Goal: Task Accomplishment & Management: Manage account settings

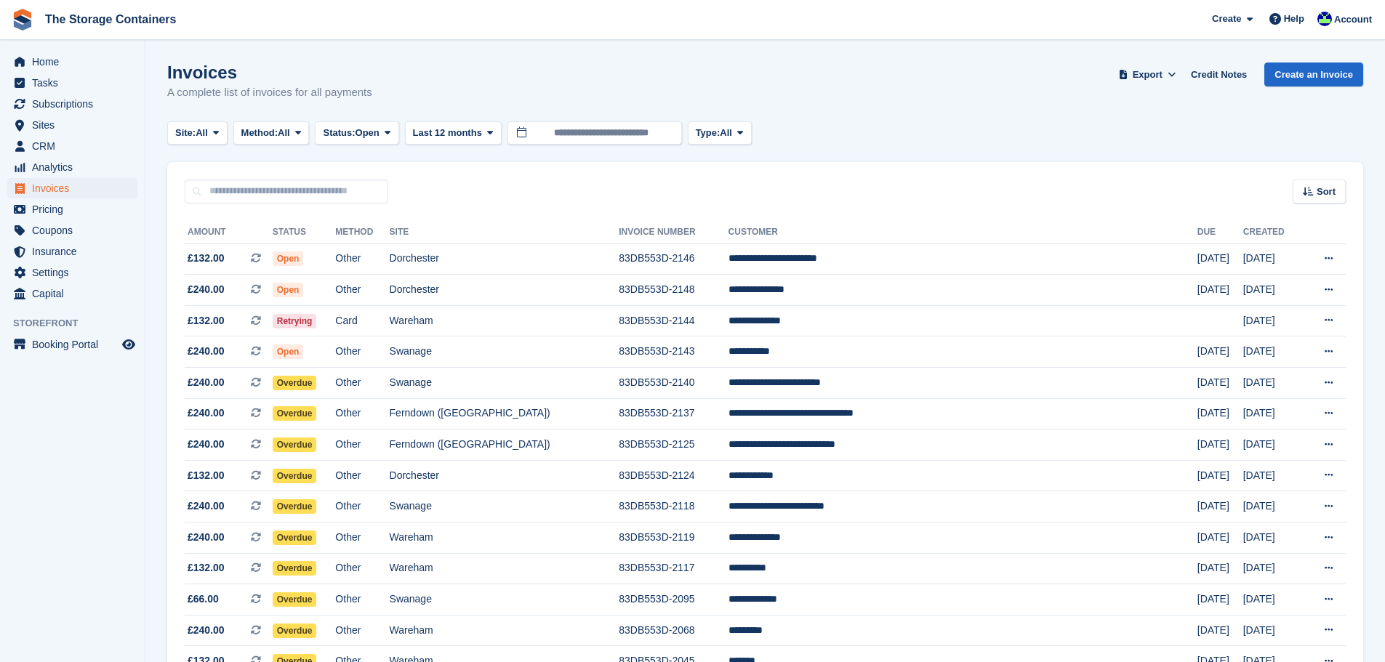
scroll to position [397, 0]
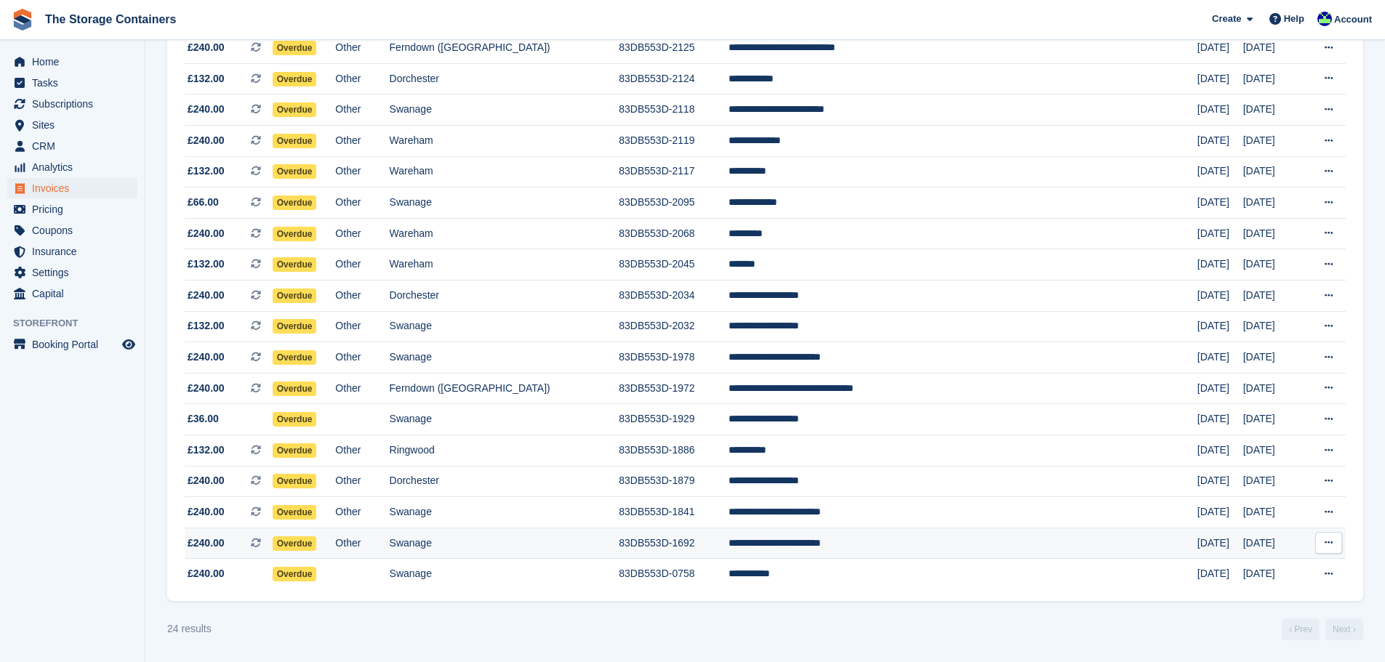
click at [842, 540] on td "**********" at bounding box center [963, 543] width 469 height 31
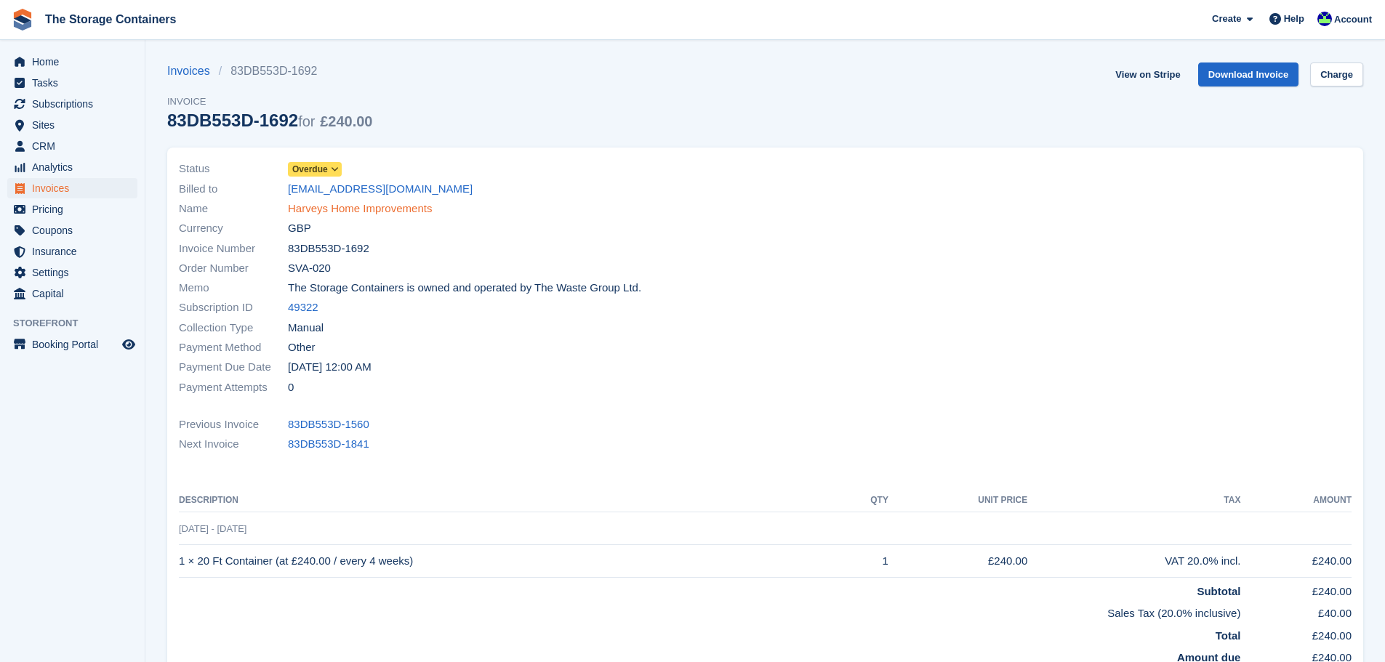
click at [395, 208] on link "Harveys Home Improvements" at bounding box center [360, 209] width 144 height 17
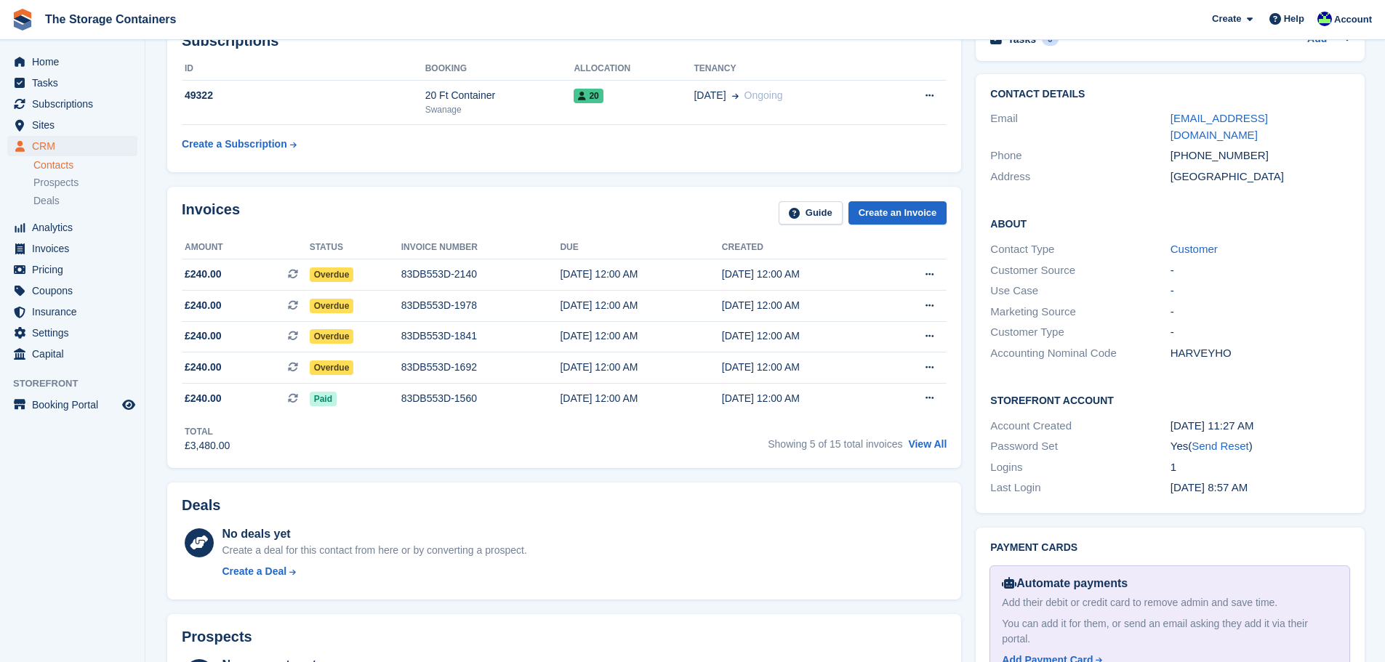
scroll to position [727, 0]
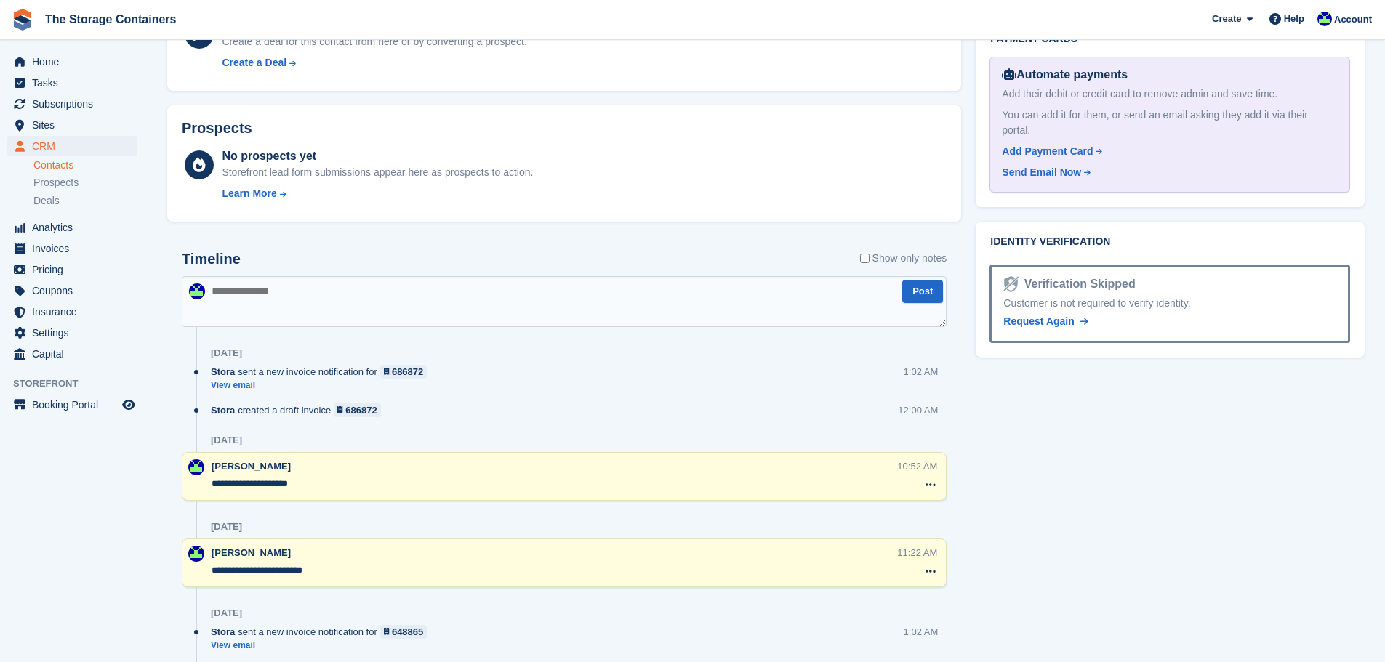
click at [436, 298] on textarea at bounding box center [564, 301] width 765 height 51
type textarea "**********"
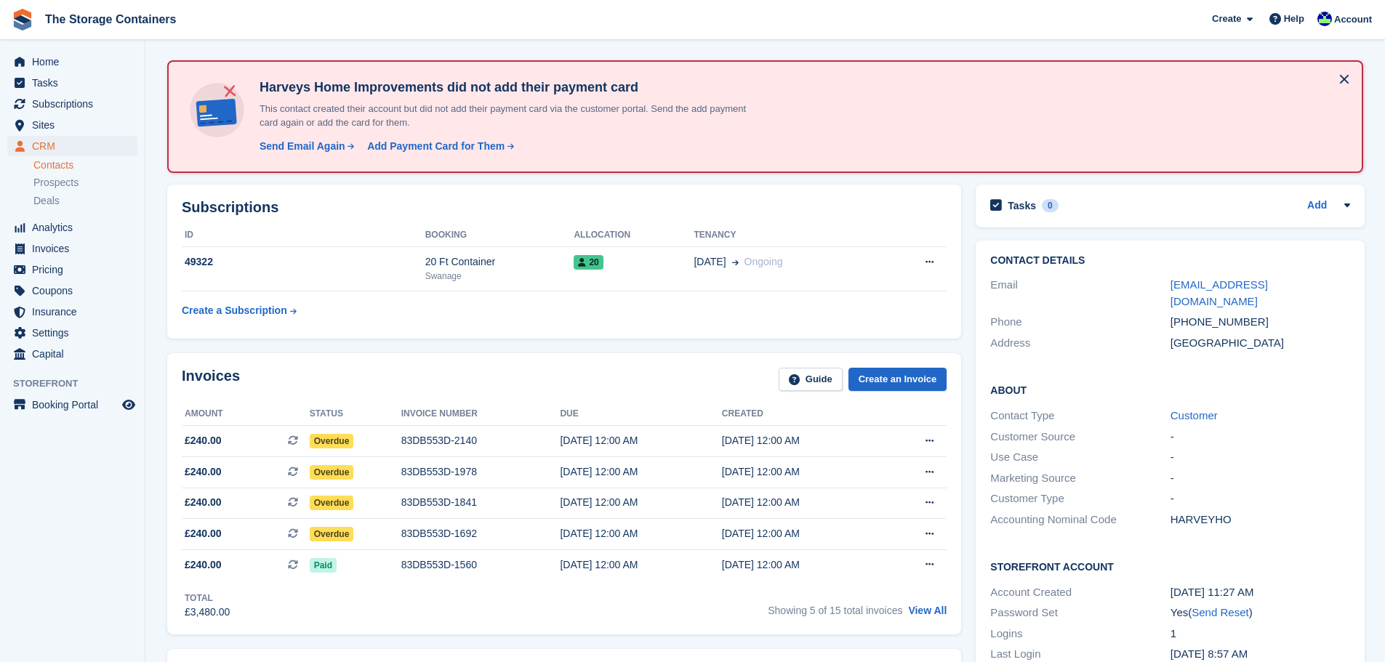
scroll to position [0, 0]
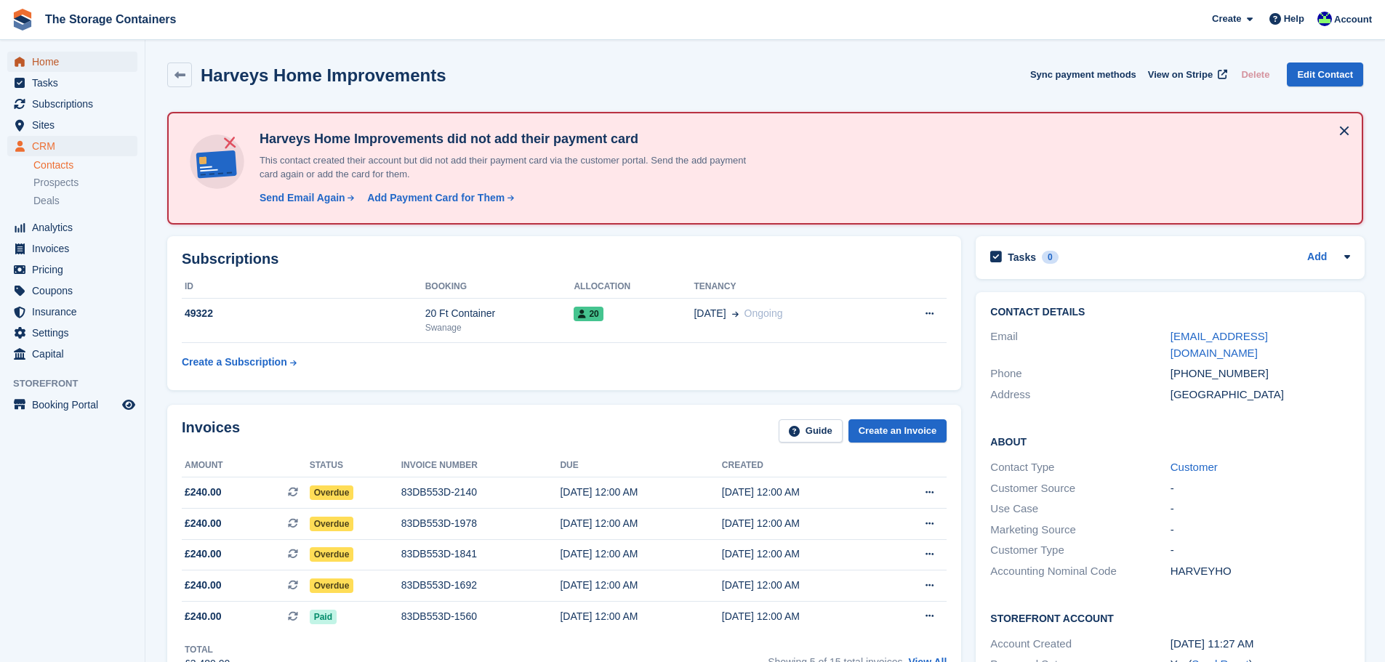
click at [43, 63] on span "Home" at bounding box center [75, 62] width 87 height 20
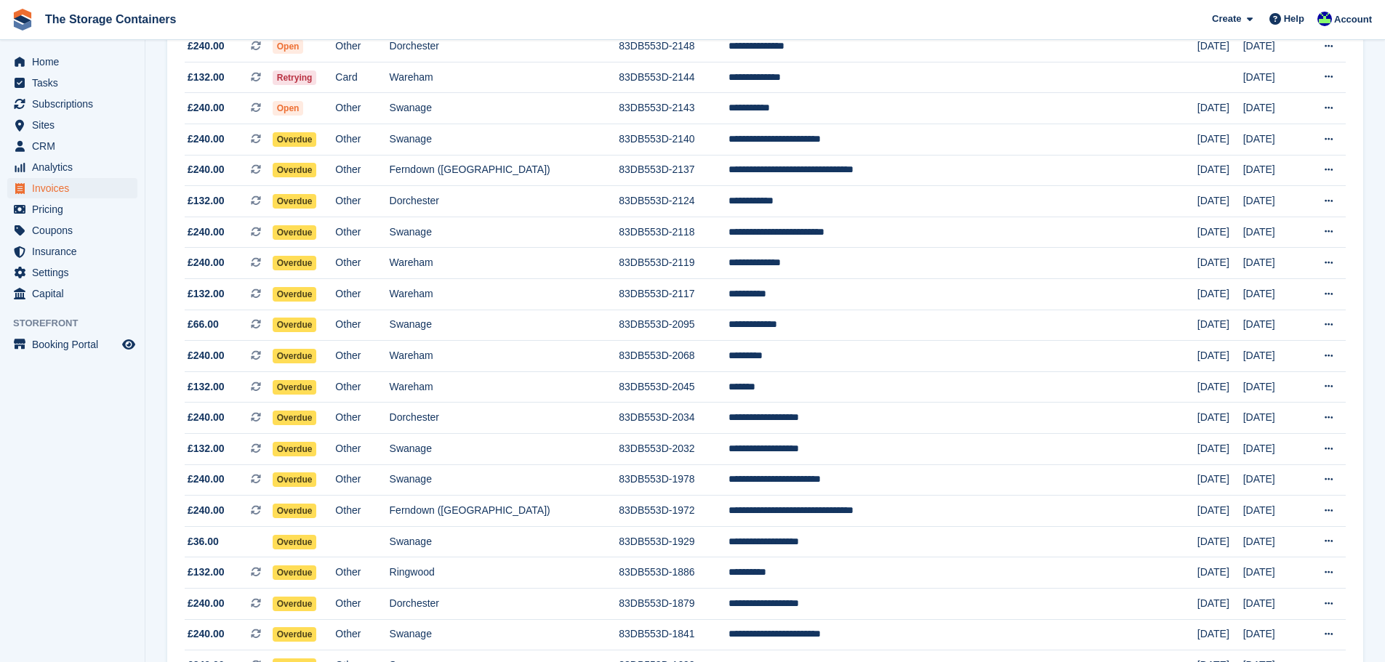
scroll to position [366, 0]
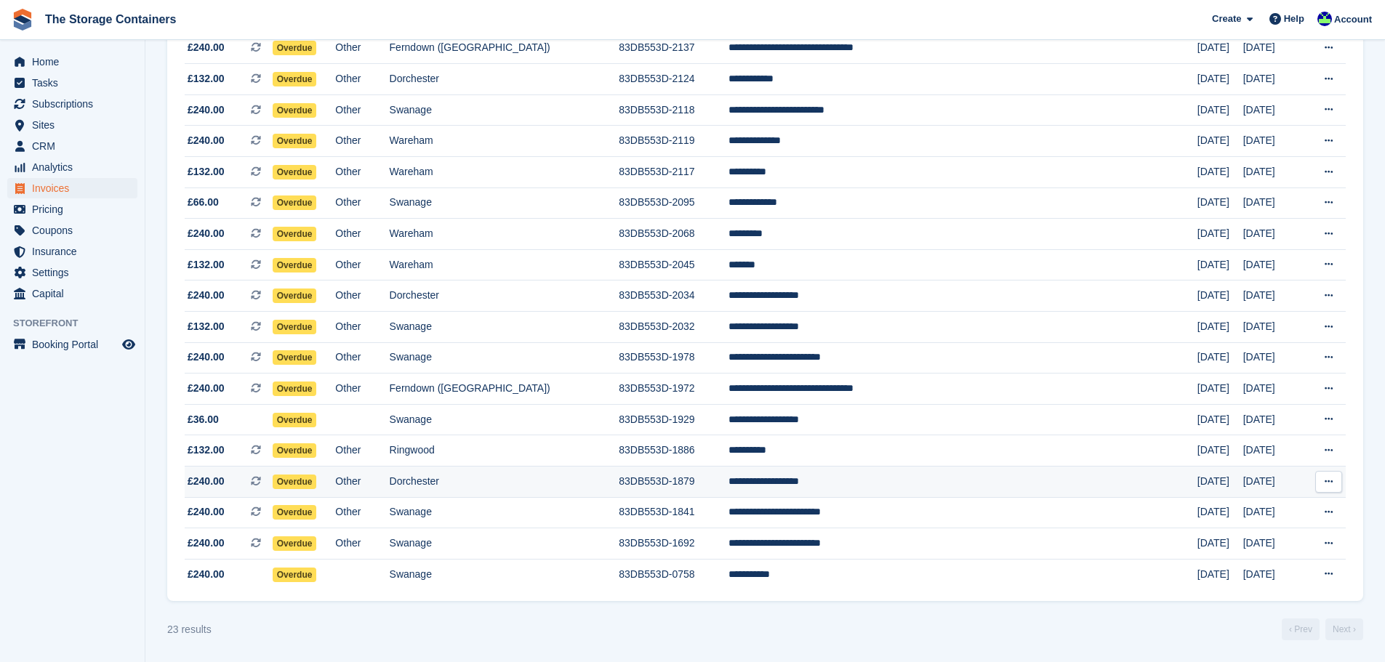
click at [665, 482] on td "83DB553D-1879" at bounding box center [673, 481] width 109 height 31
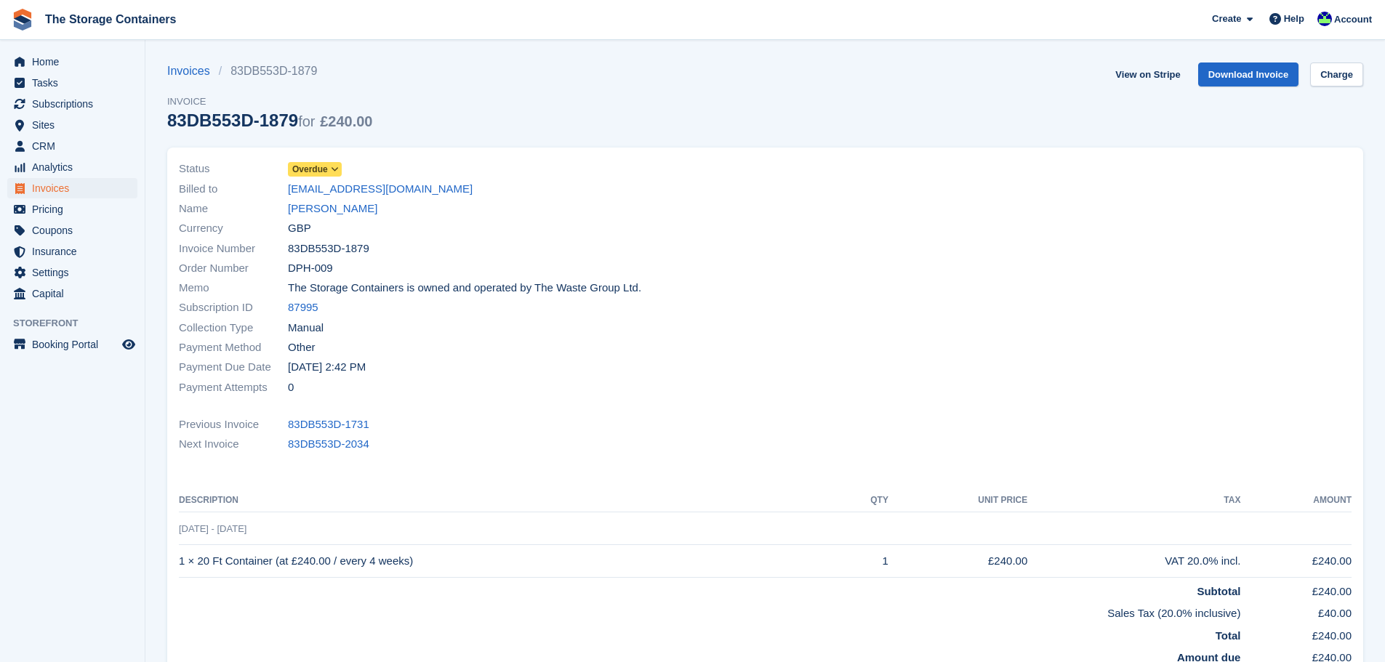
click at [358, 217] on div "Name [PERSON_NAME]" at bounding box center [468, 209] width 578 height 20
click at [356, 211] on link "[PERSON_NAME]" at bounding box center [332, 209] width 89 height 17
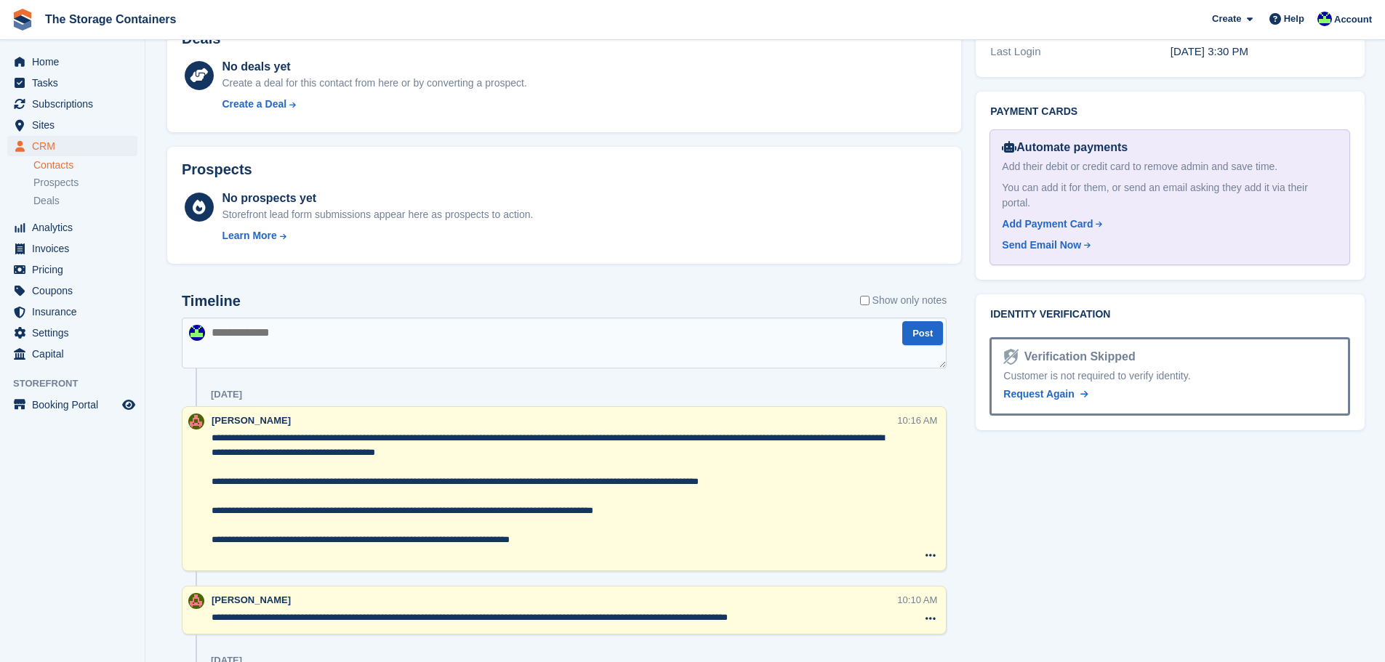
scroll to position [582, 0]
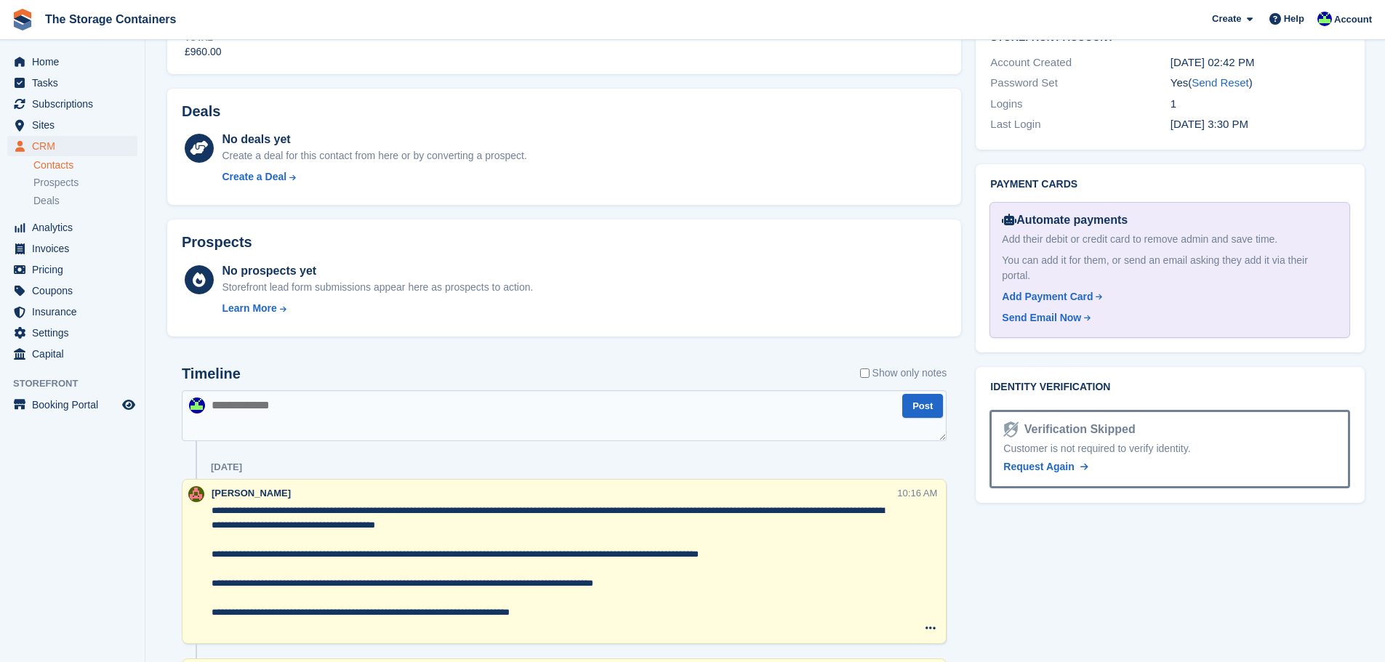
click at [360, 405] on textarea at bounding box center [564, 416] width 765 height 51
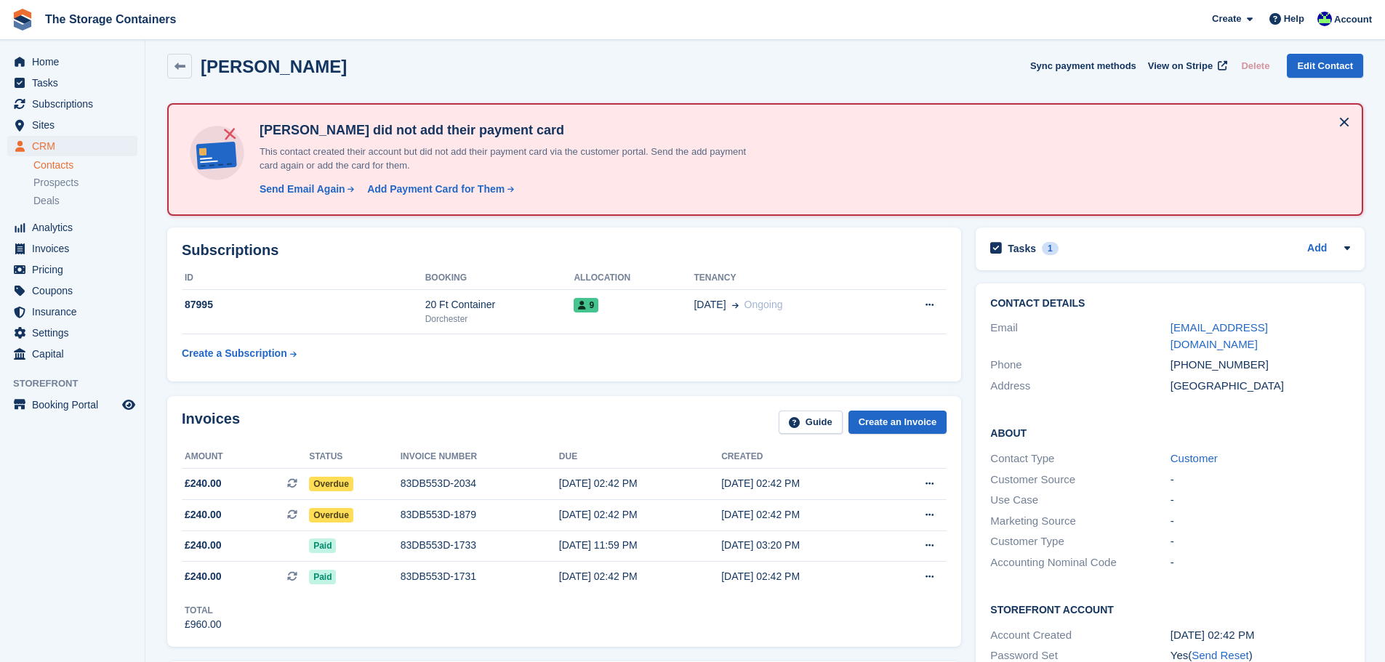
scroll to position [0, 0]
